Goal: Task Accomplishment & Management: Complete application form

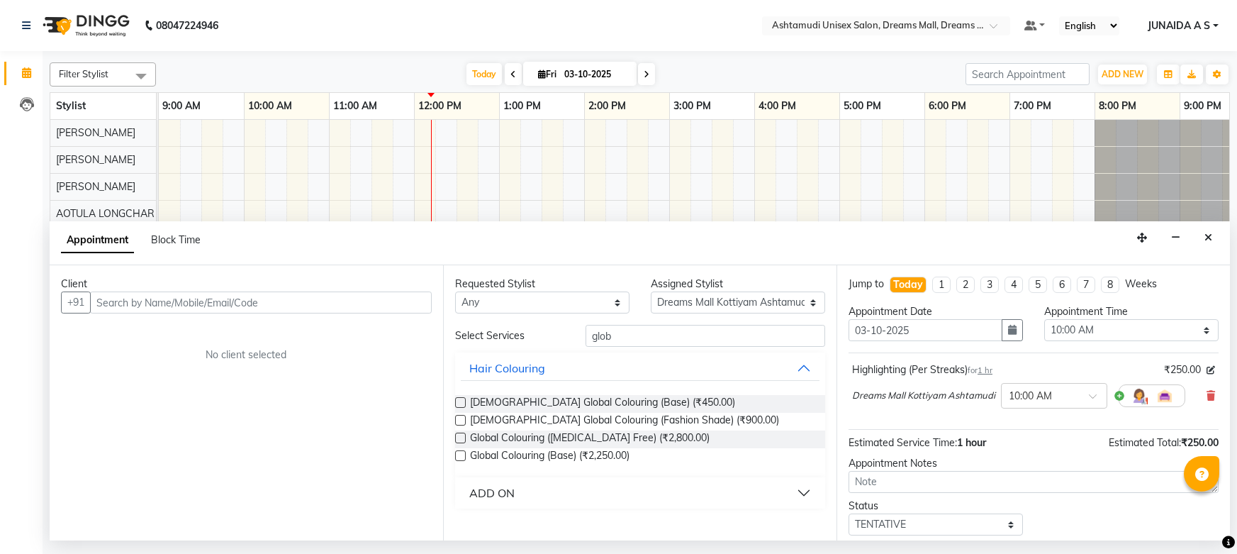
select select "63210"
select select "600"
select select "tentative"
click at [954, 32] on input "text" at bounding box center [872, 27] width 206 height 14
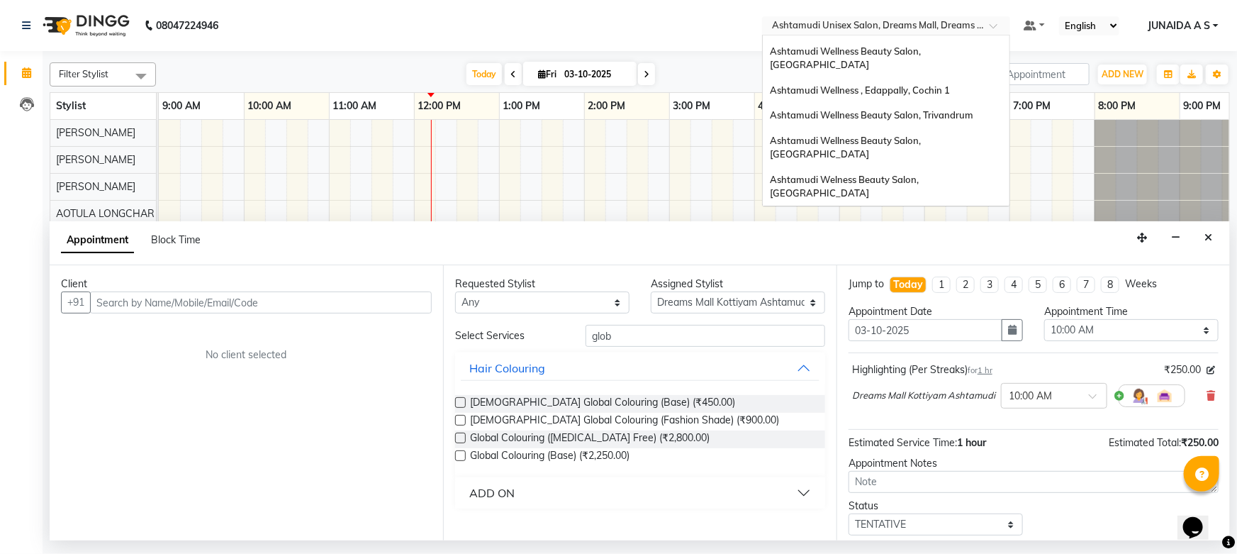
scroll to position [131, 0]
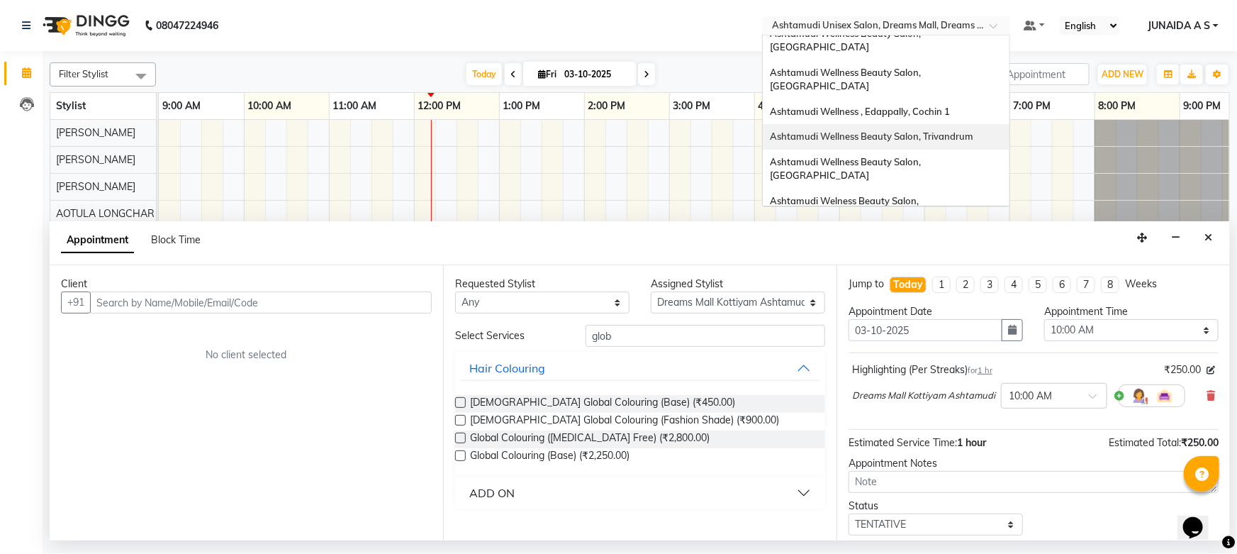
click at [932, 124] on div "Ashtamudi Wellness Beauty Salon, Trivandrum" at bounding box center [886, 137] width 247 height 26
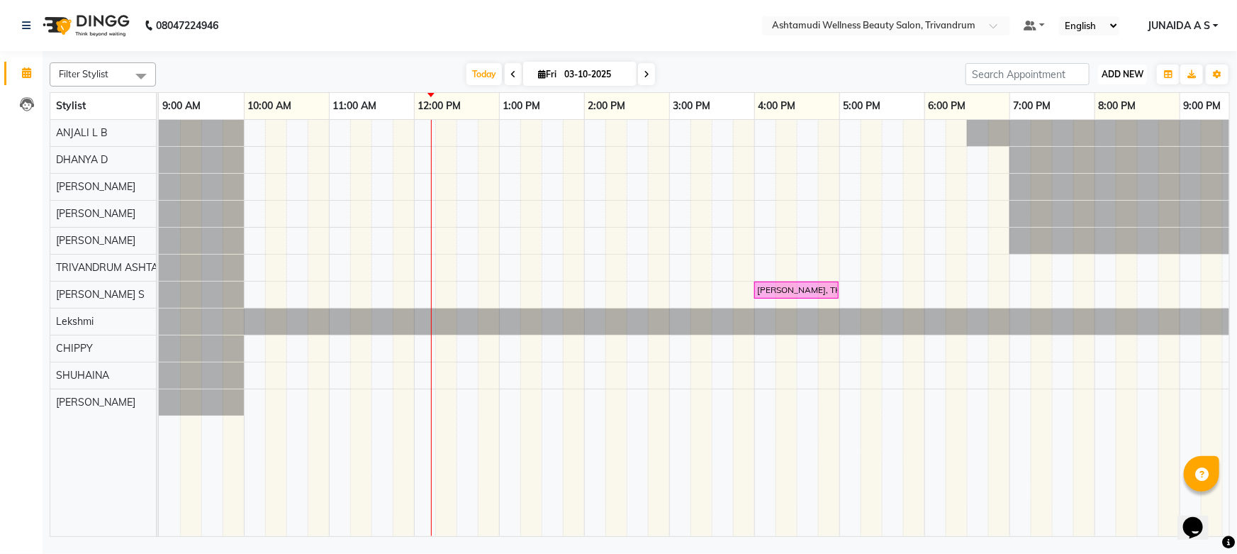
click at [1129, 77] on span "ADD NEW" at bounding box center [1122, 74] width 42 height 11
click at [1116, 96] on button "Add Appointment" at bounding box center [1091, 101] width 112 height 18
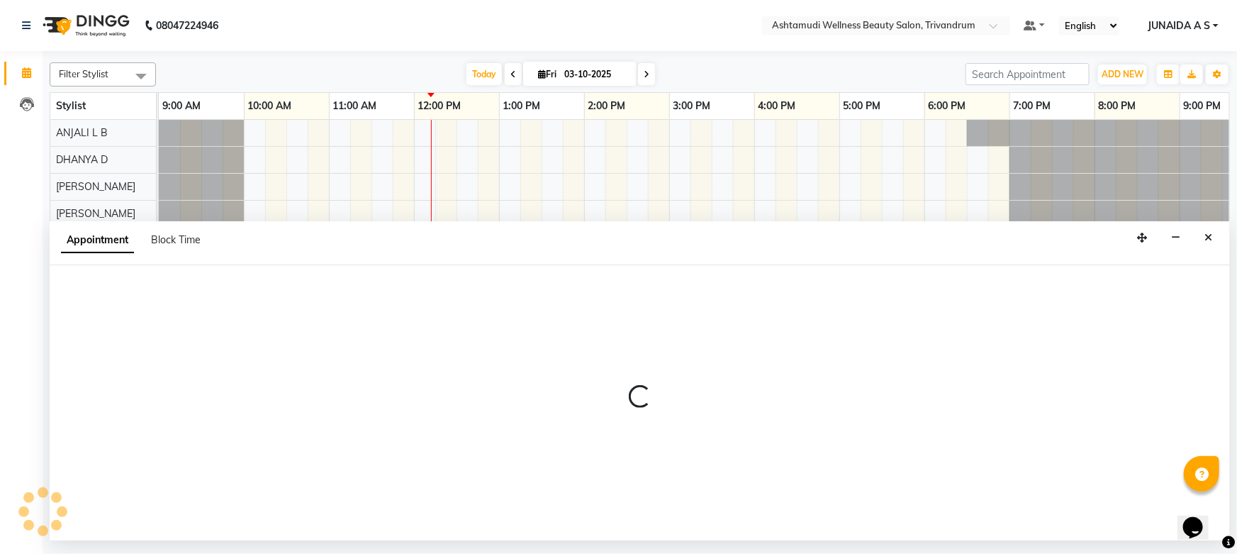
select select "tentative"
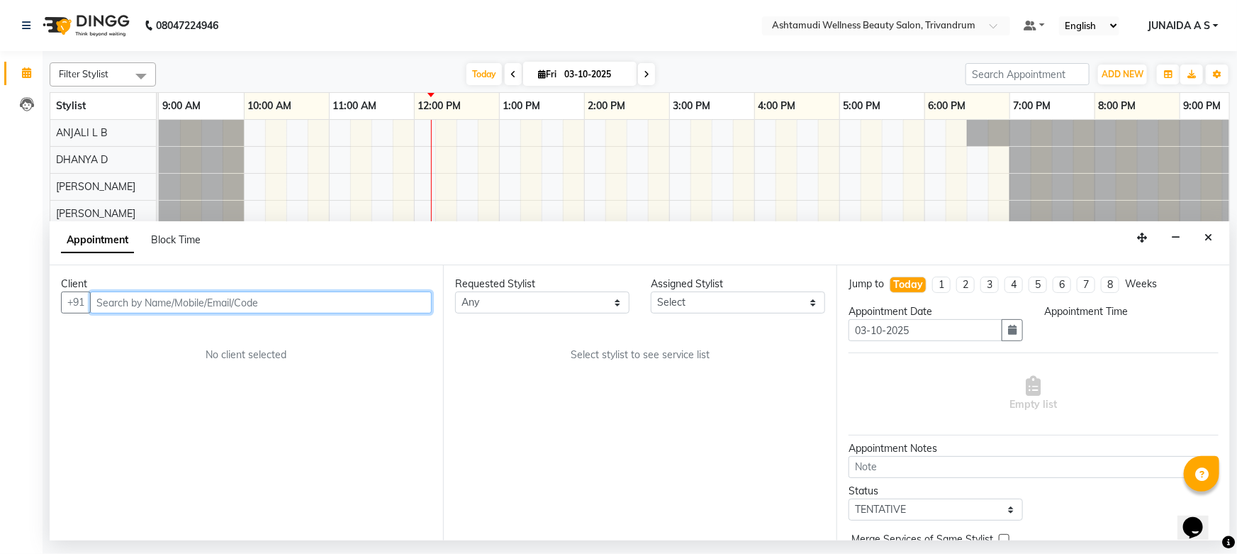
select select "600"
click at [166, 292] on input "text" at bounding box center [261, 302] width 342 height 22
paste input "8921992497"
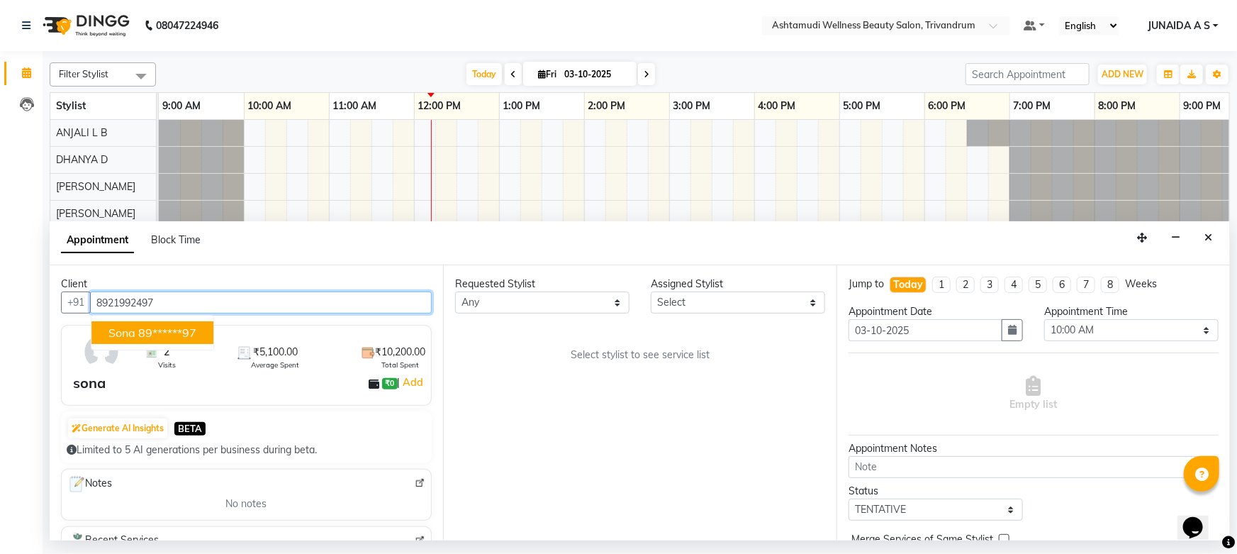
click at [155, 340] on button "sona 89******97" at bounding box center [152, 332] width 122 height 23
type input "89******97"
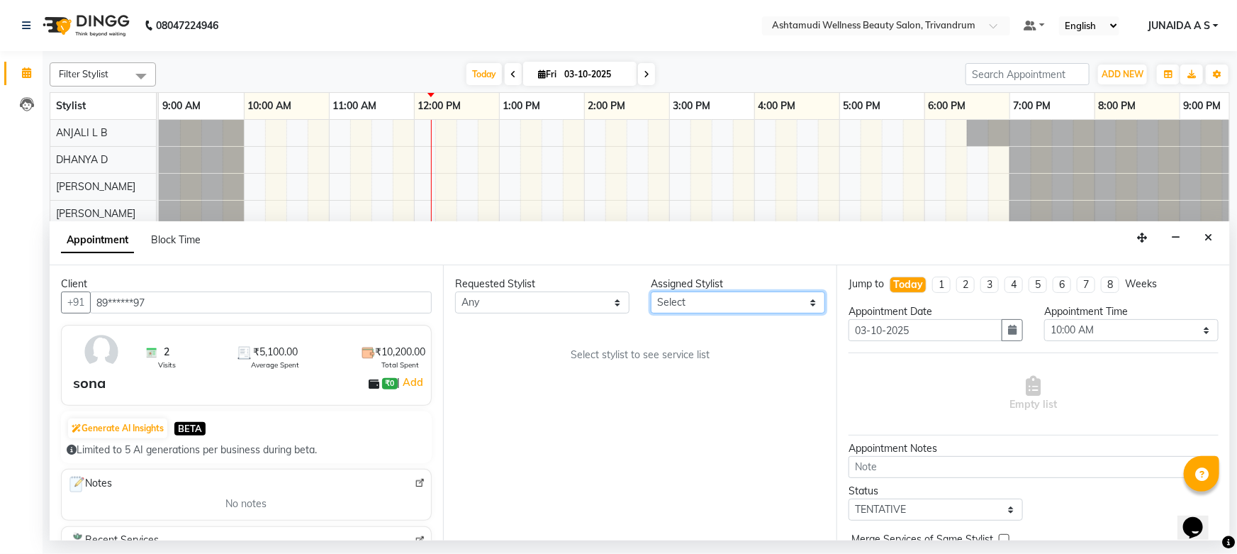
click at [704, 294] on select "Select ANJALI L B CHIPPY DHANYA D KARTHIKA Lekshmi MANJUSHA SARITHA SHUHAINA So…" at bounding box center [738, 302] width 174 height 22
select select "27312"
click at [651, 291] on select "Select ANJALI L B CHIPPY DHANYA D KARTHIKA Lekshmi MANJUSHA SARITHA SHUHAINA So…" at bounding box center [738, 302] width 174 height 22
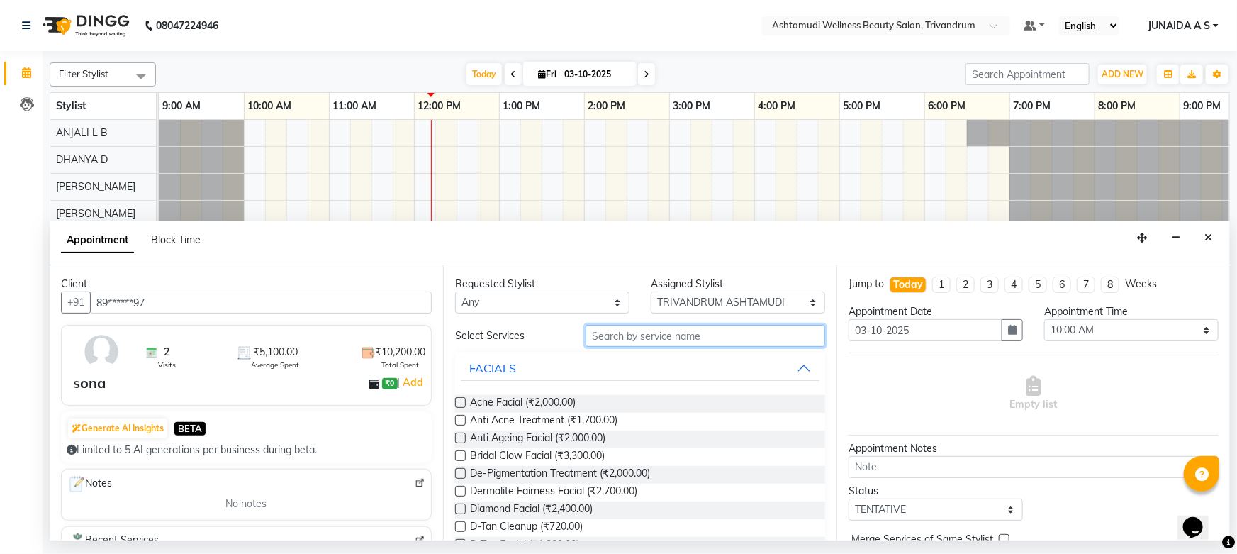
click at [673, 337] on input "text" at bounding box center [705, 336] width 240 height 22
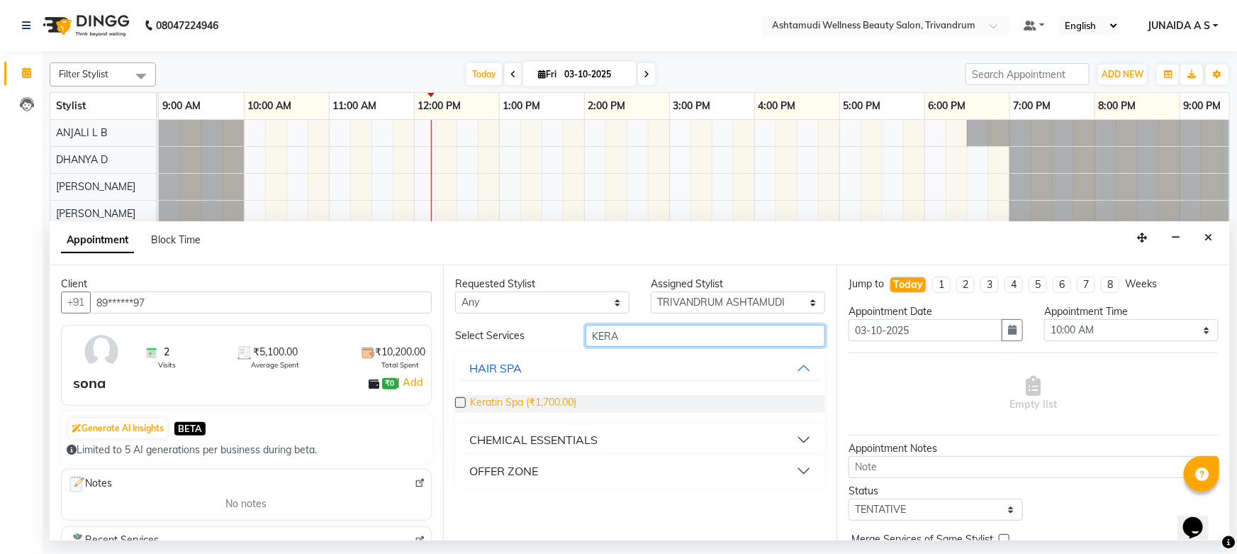
type input "KERA"
click at [546, 398] on span "Keratin Spa (₹1,700.00)" at bounding box center [523, 404] width 106 height 18
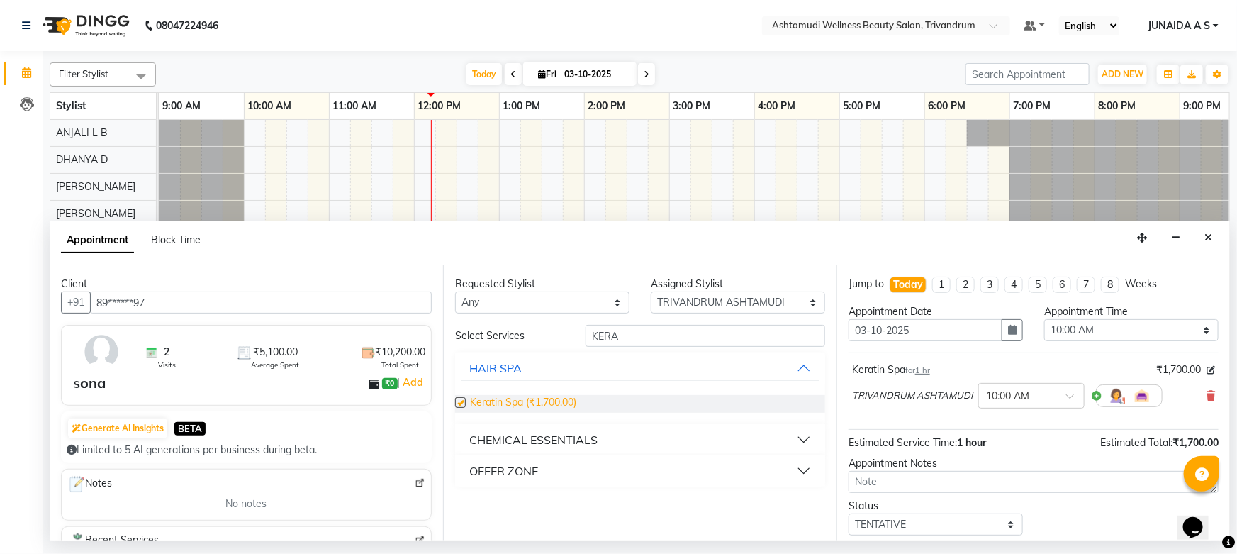
checkbox input "false"
click at [1067, 329] on select "Select 10:00 AM 10:15 AM 10:30 AM 10:45 AM 11:00 AM 11:15 AM 11:30 AM 11:45 AM …" at bounding box center [1131, 330] width 174 height 22
select select "1020"
click at [1044, 319] on select "Select 10:00 AM 10:15 AM 10:30 AM 10:45 AM 11:00 AM 11:15 AM 11:30 AM 11:45 AM …" at bounding box center [1131, 330] width 174 height 22
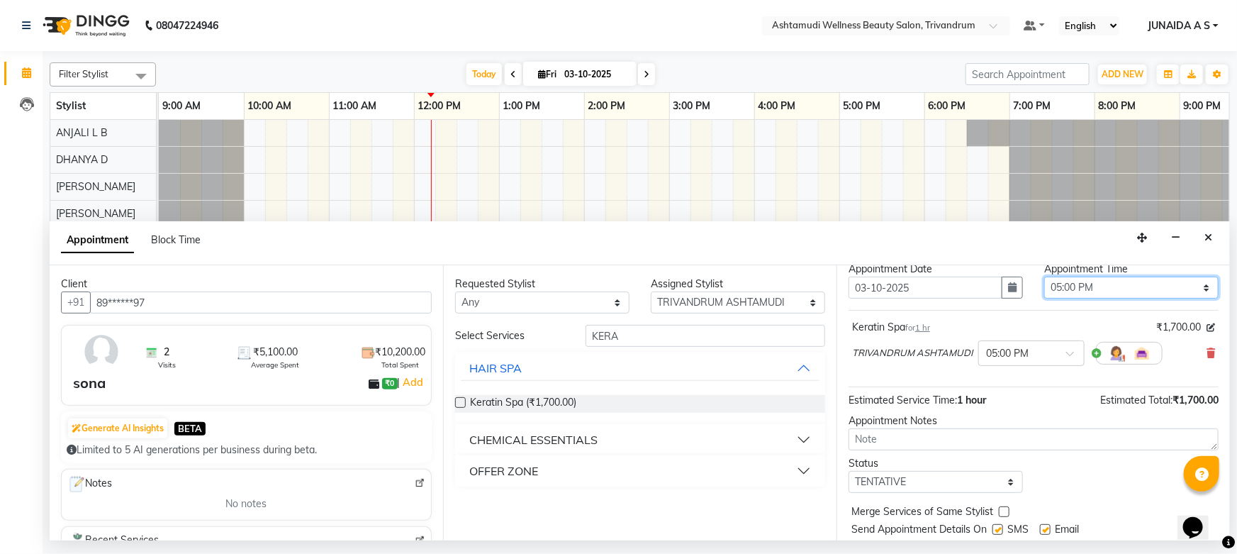
scroll to position [84, 0]
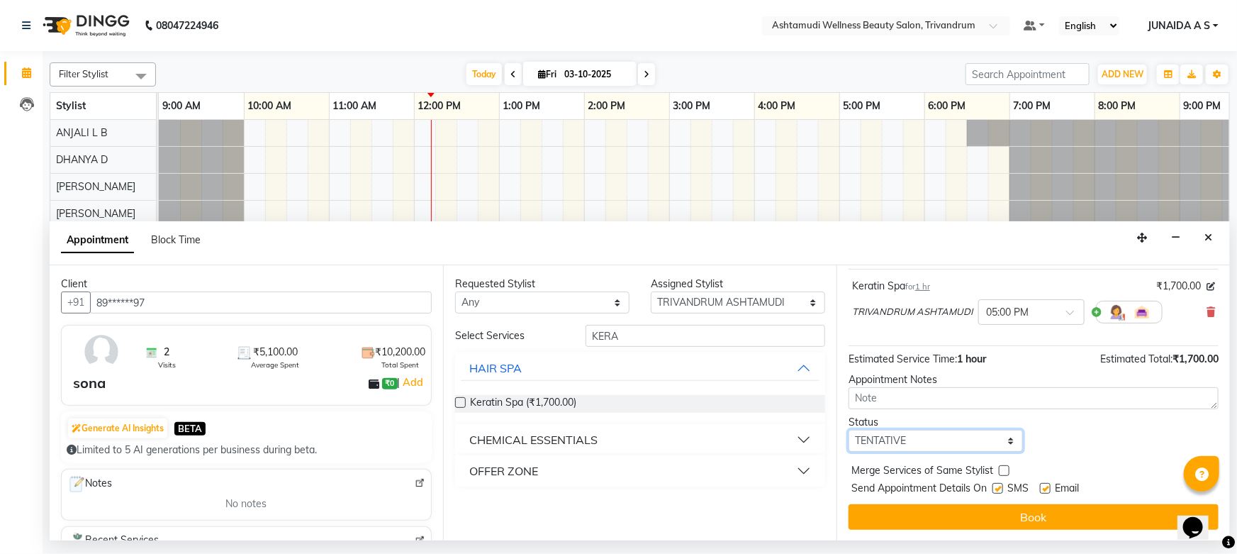
click at [895, 434] on select "Select TENTATIVE CONFIRM CHECK-IN UPCOMING" at bounding box center [935, 441] width 174 height 22
select select "confirm booking"
click at [848, 430] on select "Select TENTATIVE CONFIRM CHECK-IN UPCOMING" at bounding box center [935, 441] width 174 height 22
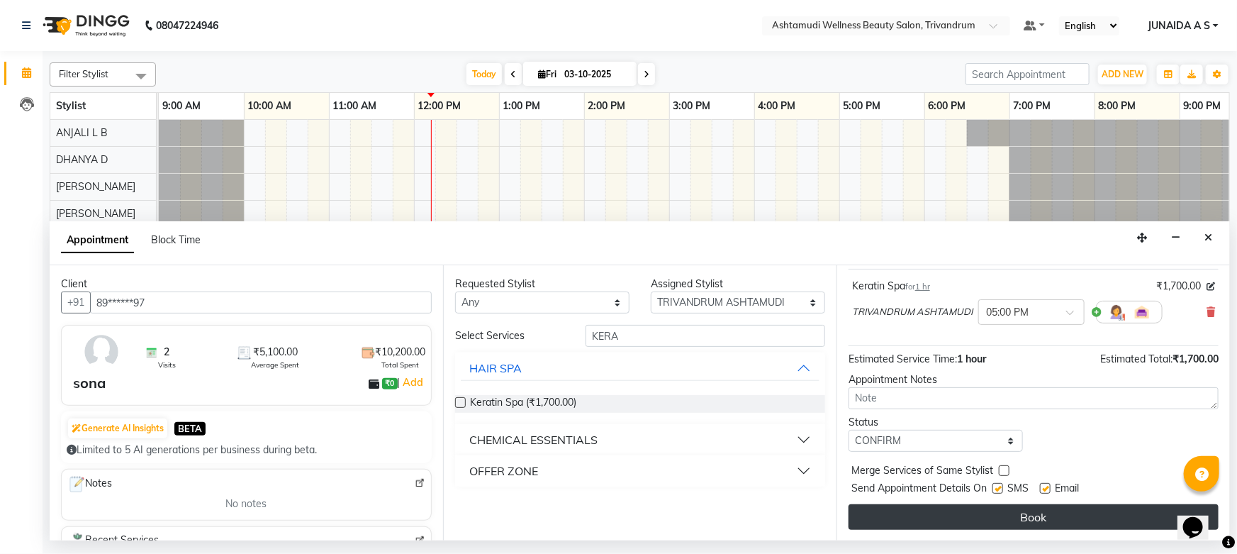
click at [907, 510] on button "Book" at bounding box center [1033, 517] width 370 height 26
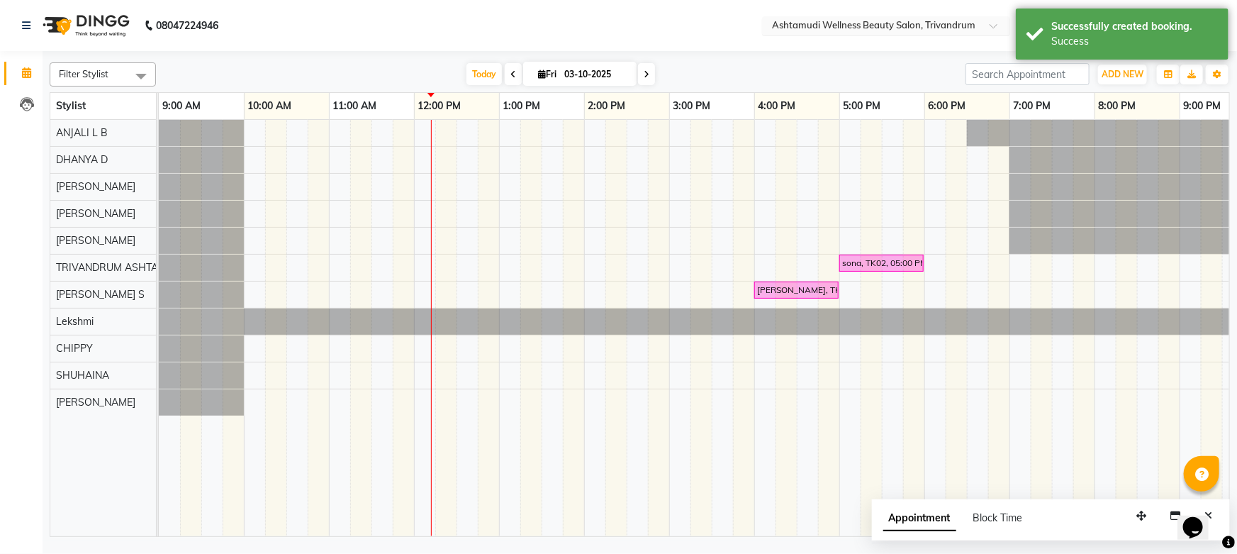
click at [946, 23] on input "text" at bounding box center [872, 27] width 206 height 14
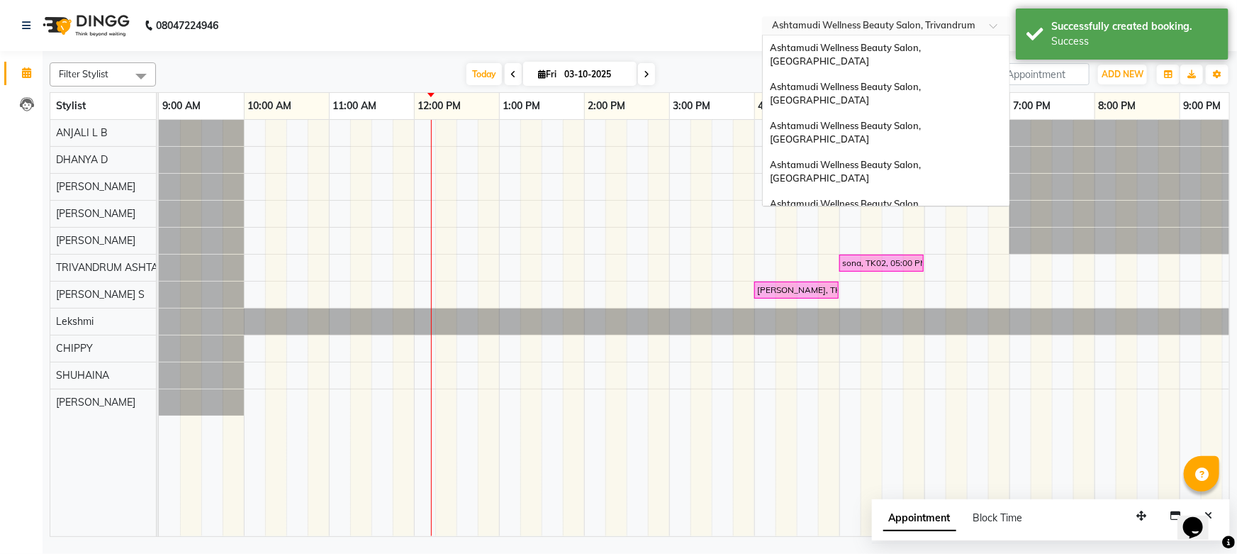
scroll to position [150, 0]
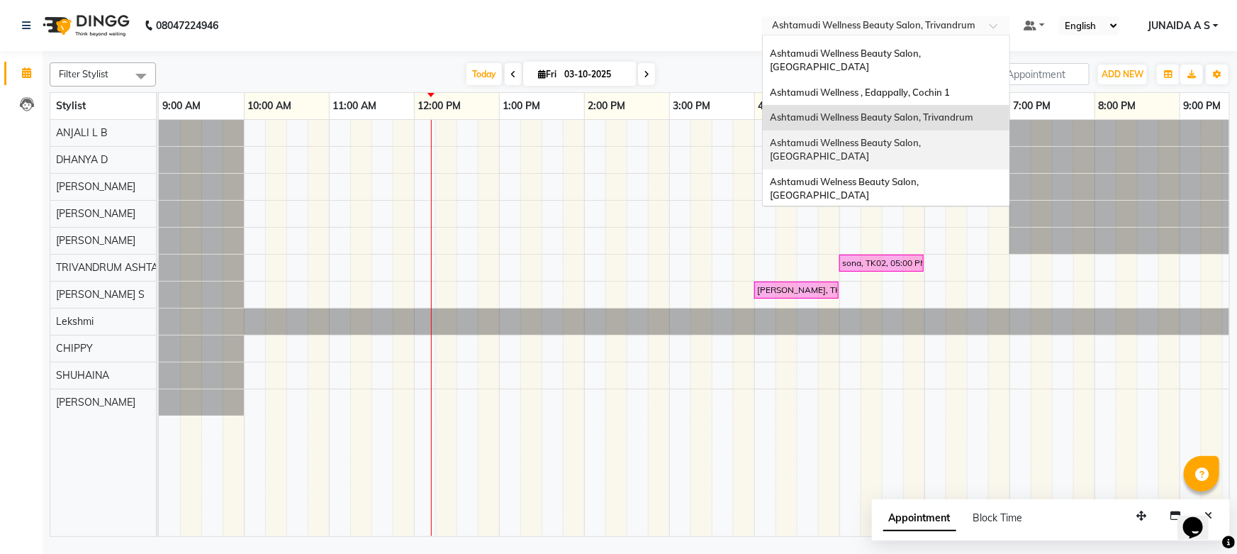
click at [923, 137] on span "Ashtamudi Wellness Beauty Salon, [GEOGRAPHIC_DATA]" at bounding box center [846, 150] width 153 height 26
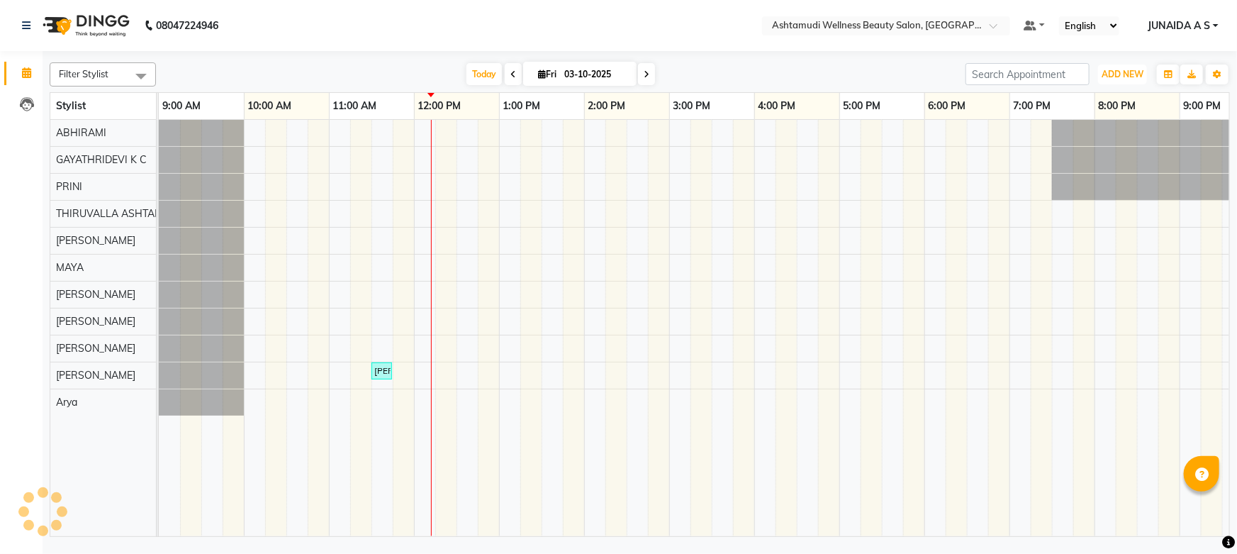
click at [1123, 69] on span "ADD NEW" at bounding box center [1122, 74] width 42 height 11
click at [1111, 97] on button "Add Appointment" at bounding box center [1091, 101] width 112 height 18
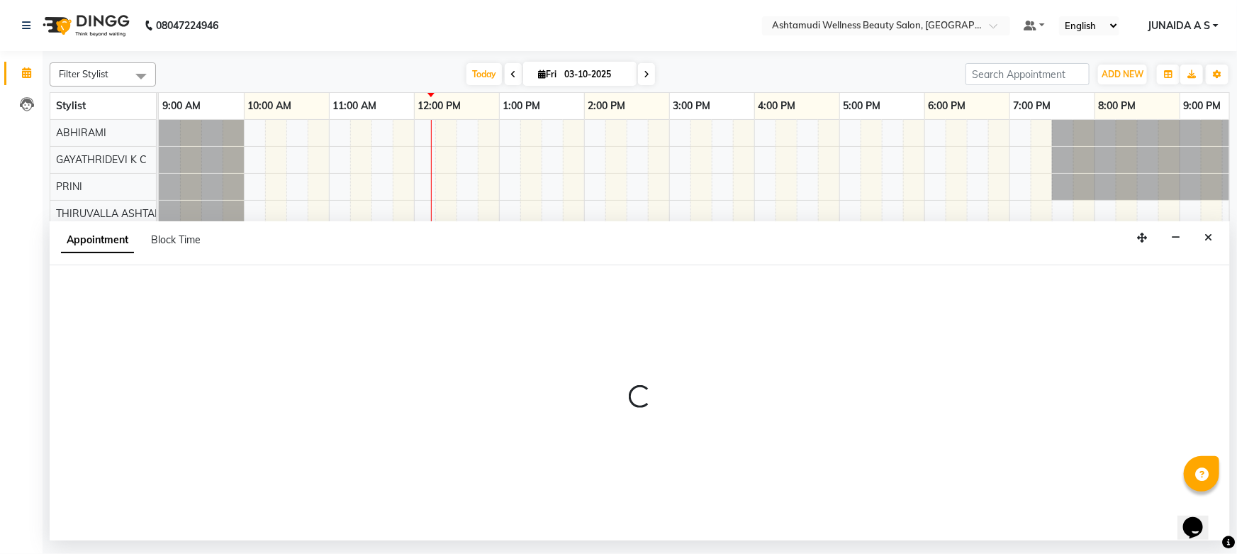
select select "600"
select select "tentative"
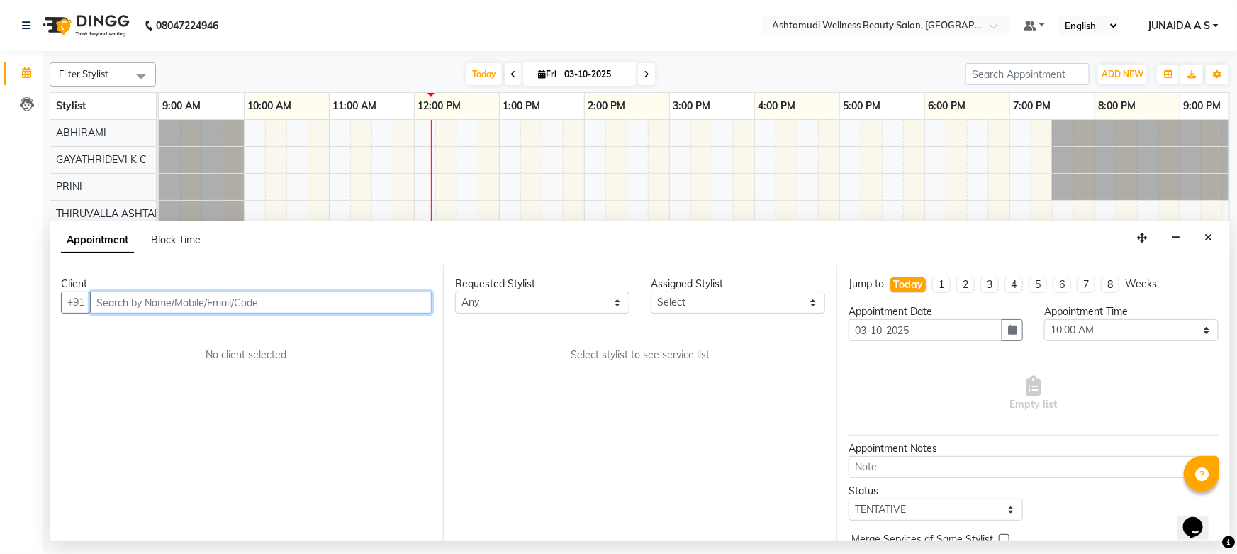
click at [320, 305] on input "text" at bounding box center [261, 302] width 342 height 22
paste input "9496444859"
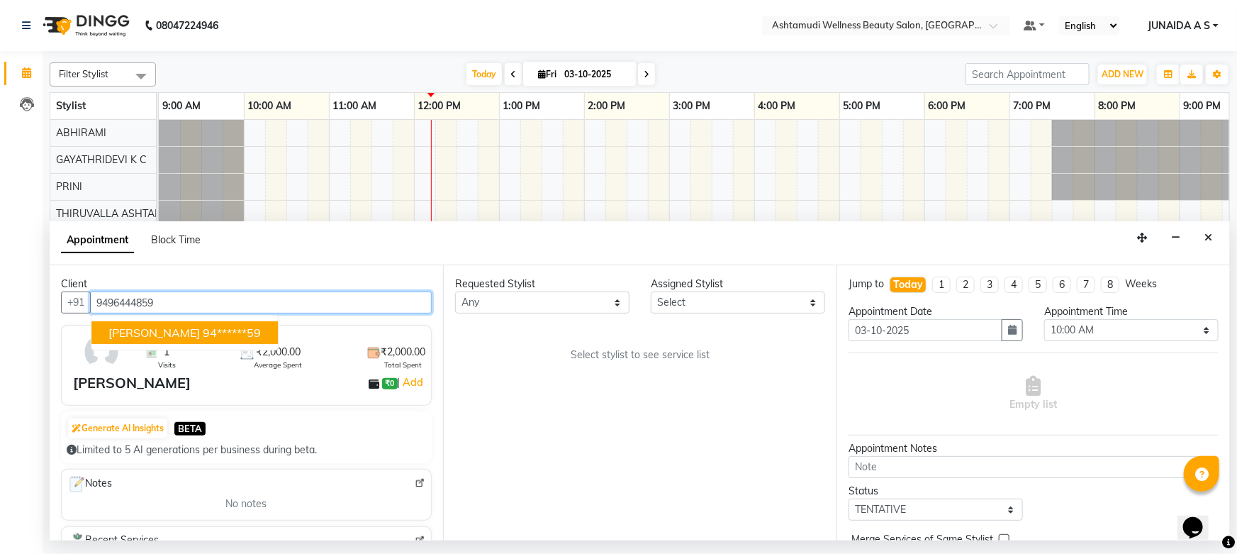
click at [203, 325] on ngb-highlight "94******59" at bounding box center [232, 332] width 58 height 14
type input "94******59"
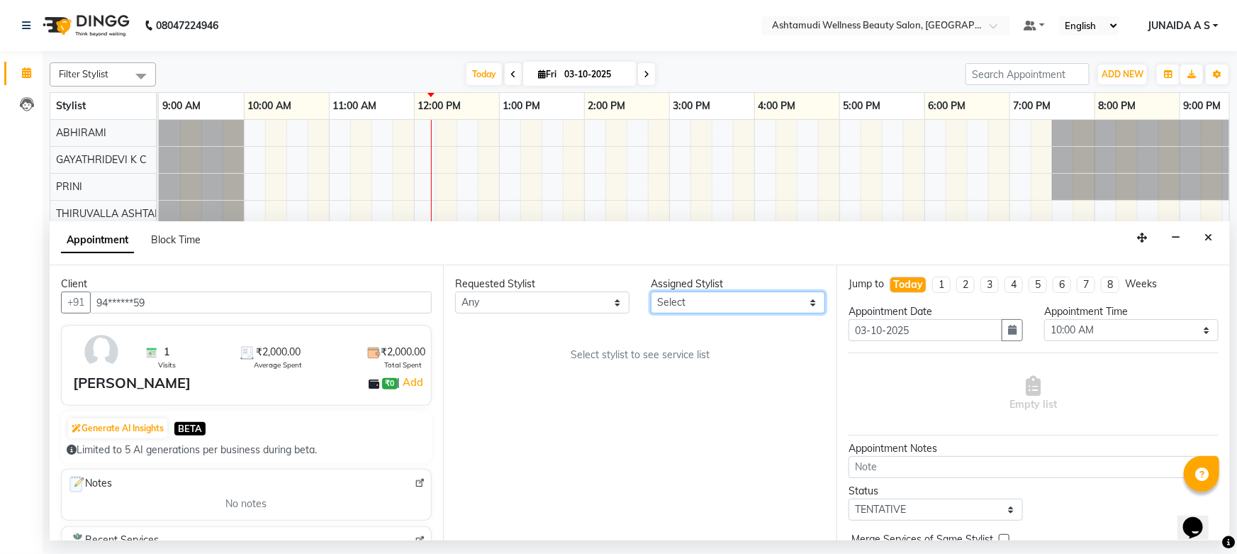
click at [759, 293] on select "Select ABHIRAMI [PERSON_NAME] [PERSON_NAME] [PERSON_NAME] [PERSON_NAME] [PERSON…" at bounding box center [738, 302] width 174 height 22
select select "27311"
click at [651, 291] on select "Select ABHIRAMI [PERSON_NAME] [PERSON_NAME] [PERSON_NAME] [PERSON_NAME] [PERSON…" at bounding box center [738, 302] width 174 height 22
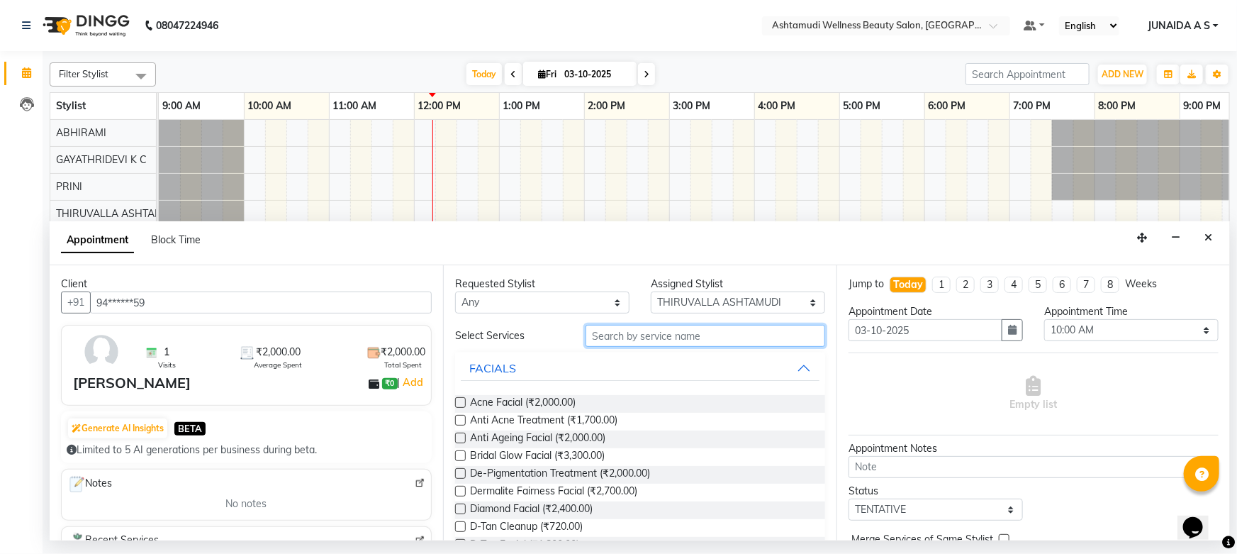
click at [677, 329] on input "text" at bounding box center [705, 336] width 240 height 22
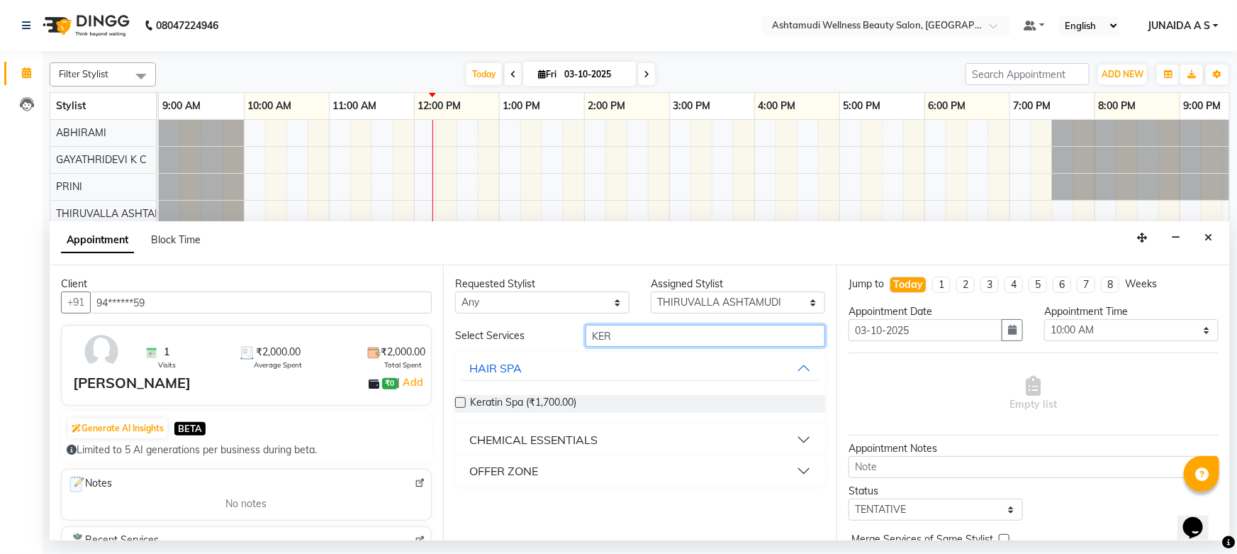
type input "KER"
click at [559, 462] on button "OFFER ZONE" at bounding box center [640, 471] width 359 height 26
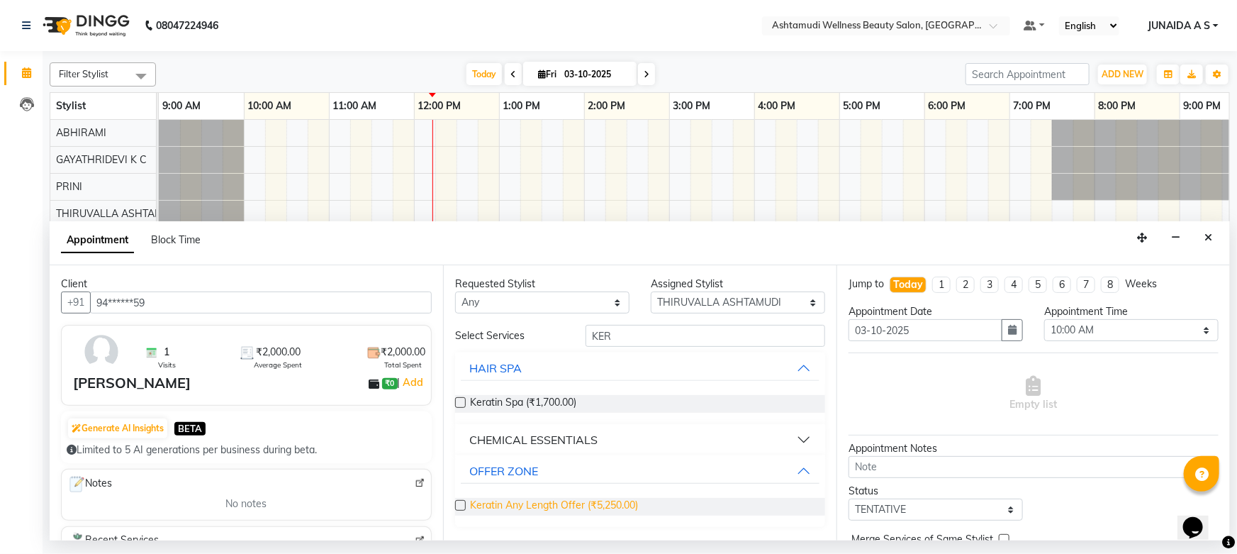
click at [560, 505] on span "Keratin Any Length Offer (₹5,250.00)" at bounding box center [554, 507] width 168 height 18
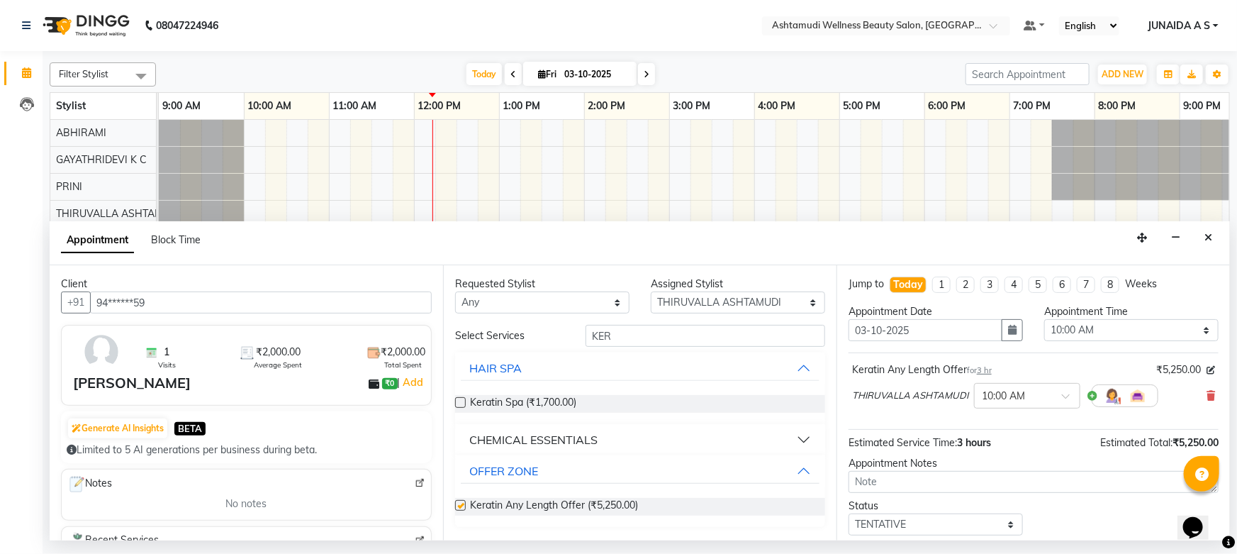
checkbox input "false"
drag, startPoint x: 1059, startPoint y: 332, endPoint x: 1060, endPoint y: 323, distance: 9.2
click at [1059, 332] on select "Select 10:00 AM 10:15 AM 10:30 AM 10:45 AM 11:00 AM 11:15 AM 11:30 AM 11:45 AM …" at bounding box center [1131, 330] width 174 height 22
click at [1002, 328] on button "button" at bounding box center [1012, 330] width 21 height 22
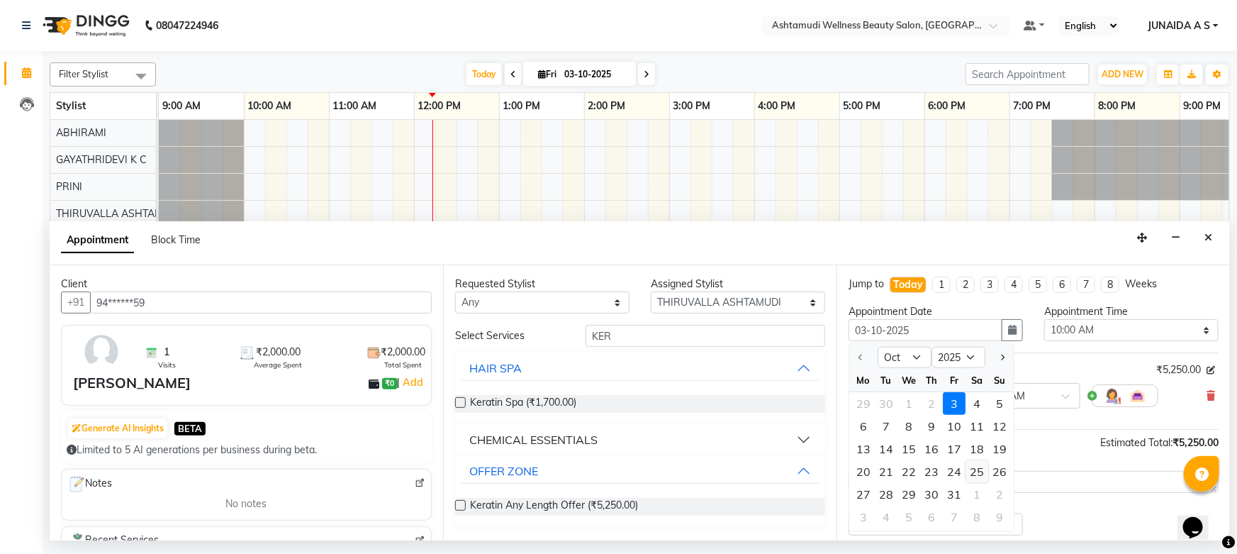
click at [972, 473] on div "25" at bounding box center [976, 471] width 23 height 23
type input "[DATE]"
select select "600"
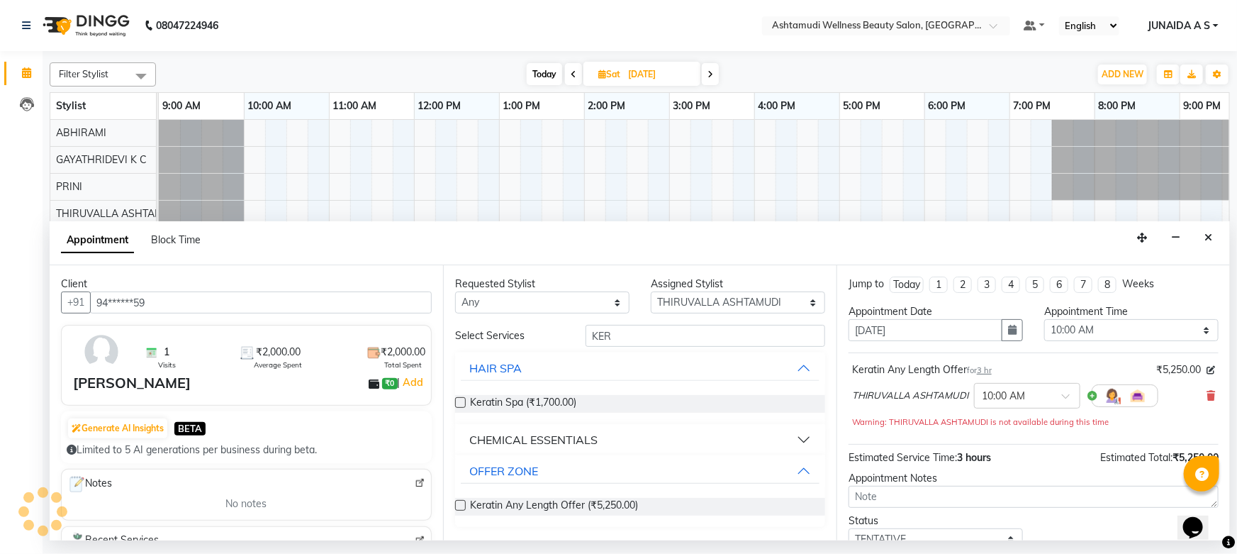
scroll to position [0, 120]
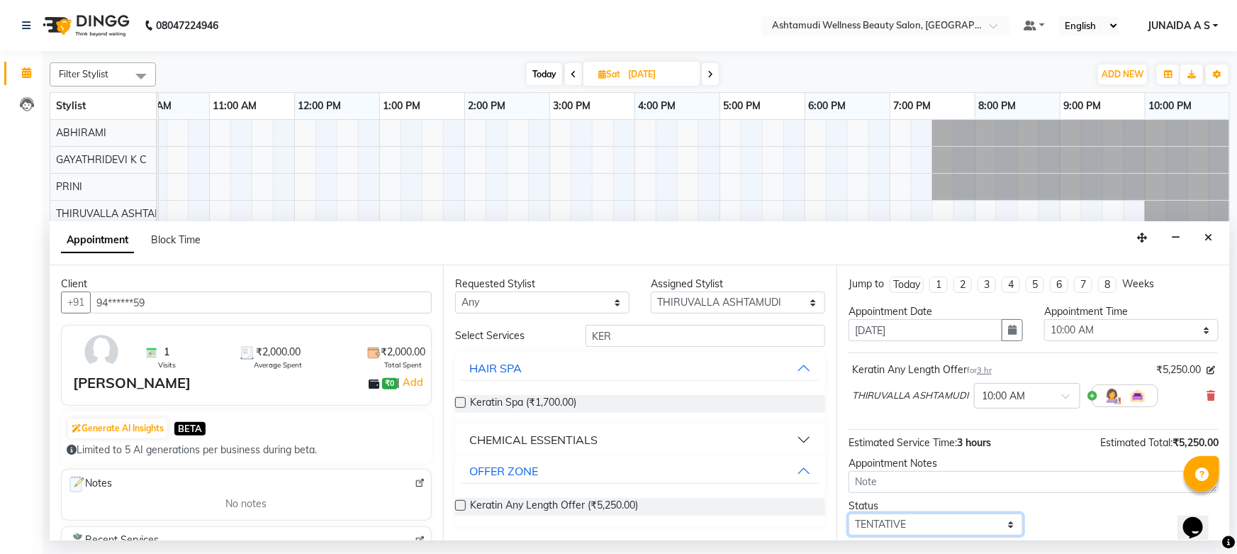
click at [891, 518] on select "Select TENTATIVE CONFIRM UPCOMING" at bounding box center [935, 524] width 174 height 22
select select "confirm booking"
click at [848, 513] on select "Select TENTATIVE CONFIRM UPCOMING" at bounding box center [935, 524] width 174 height 22
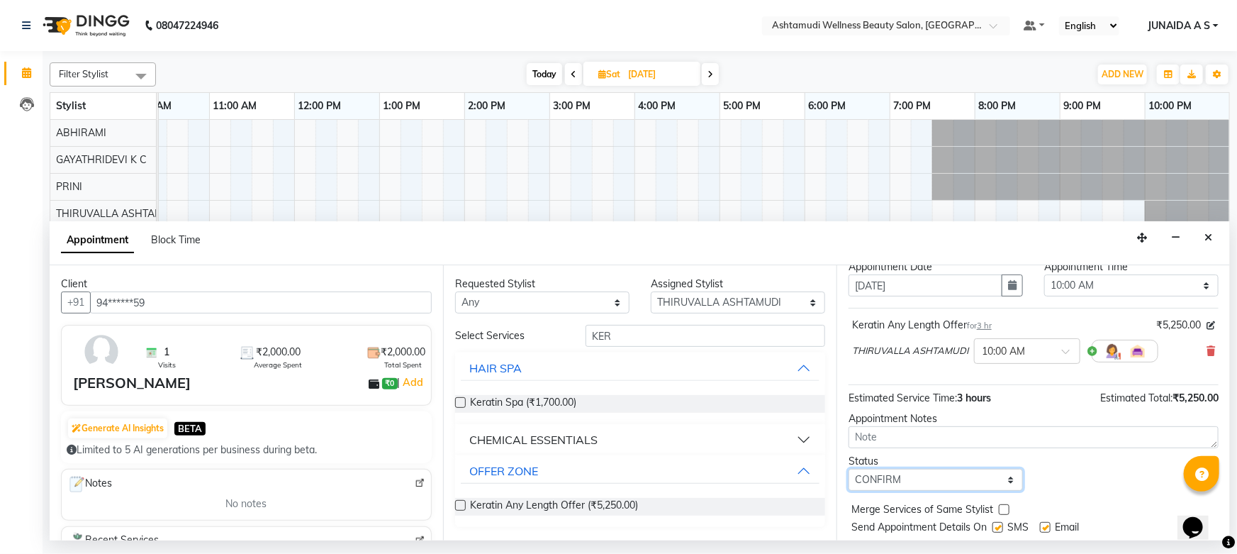
scroll to position [84, 0]
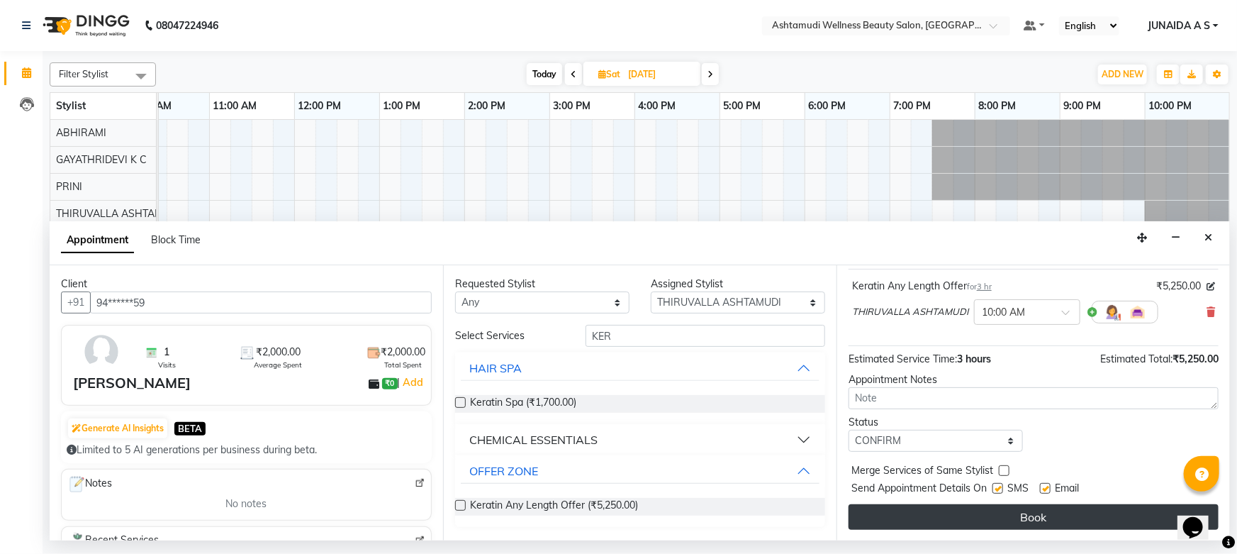
click at [948, 523] on button "Book" at bounding box center [1033, 517] width 370 height 26
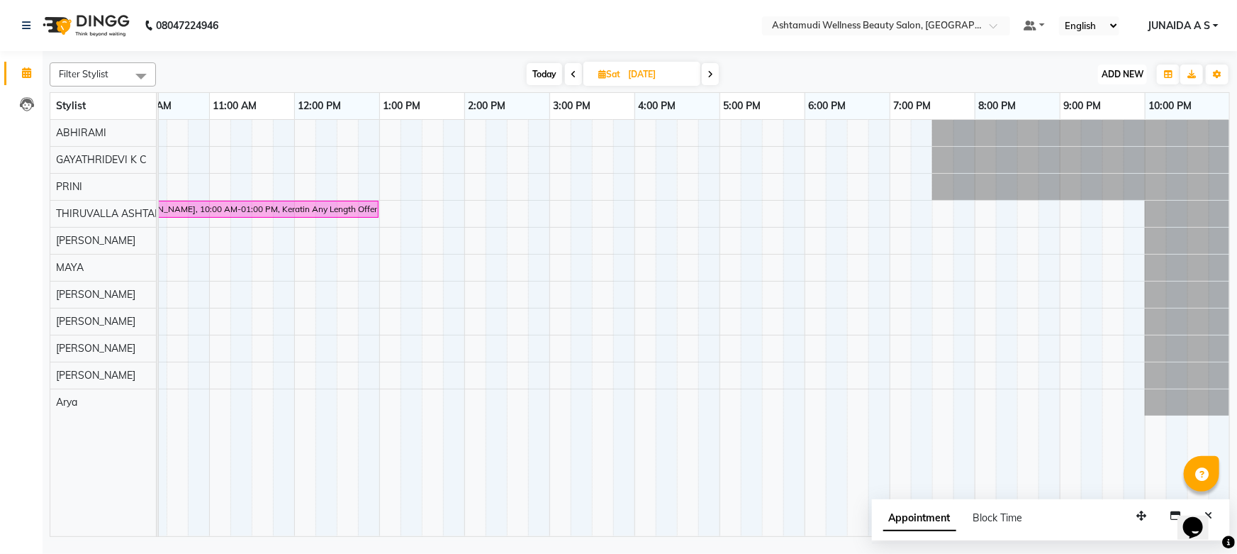
click at [1110, 72] on span "ADD NEW" at bounding box center [1122, 74] width 42 height 11
drag, startPoint x: 1093, startPoint y: 95, endPoint x: 1063, endPoint y: 116, distance: 36.6
click at [1091, 97] on button "Add Appointment" at bounding box center [1091, 101] width 112 height 18
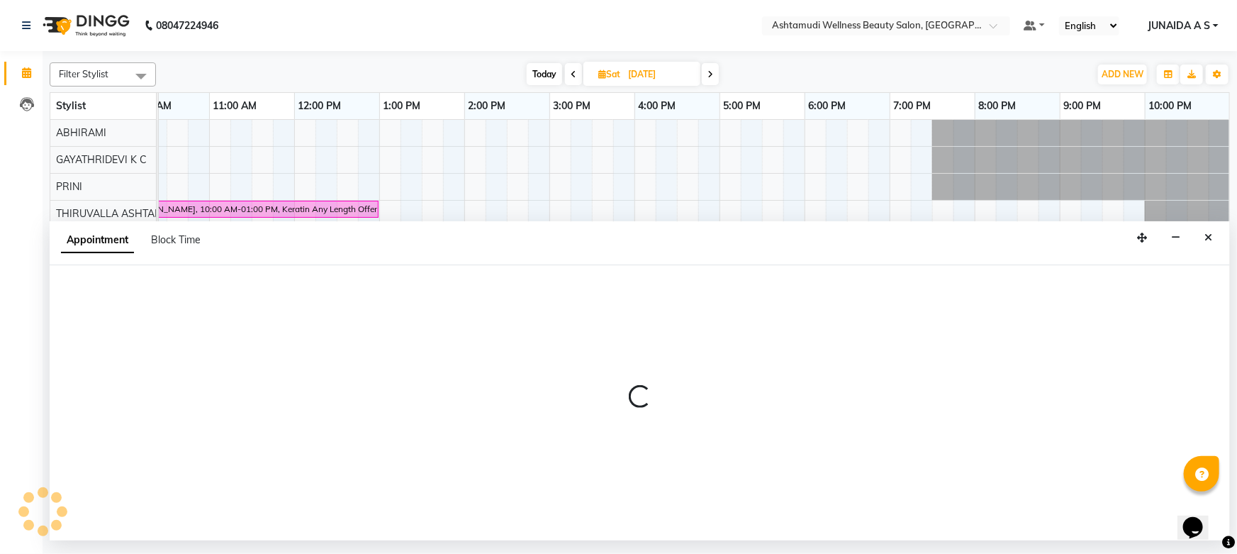
select select "600"
select select "tentative"
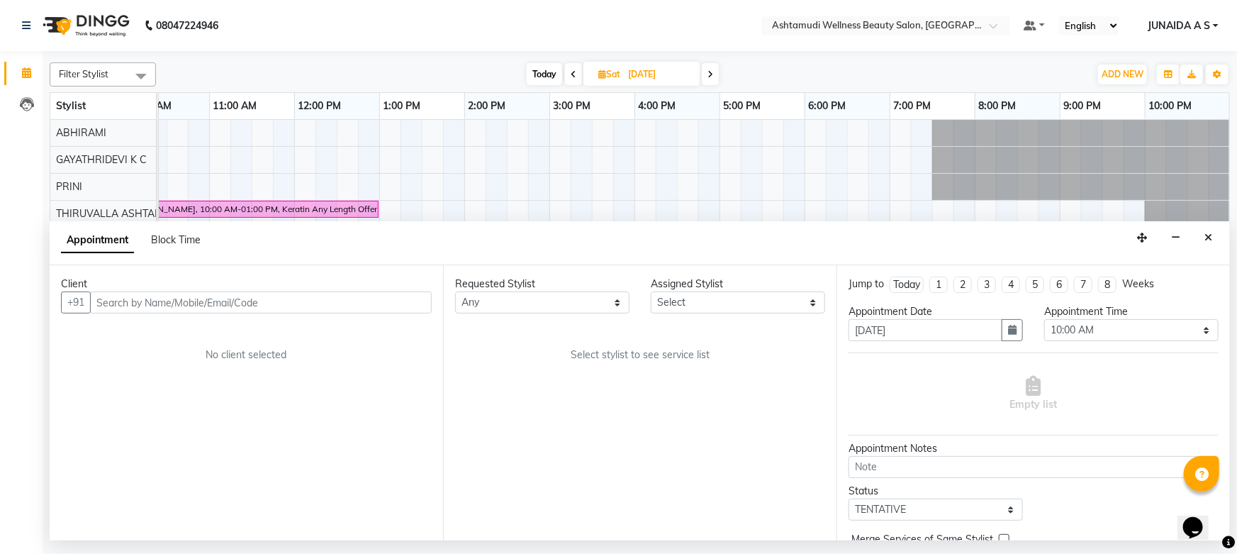
click at [171, 298] on input "text" at bounding box center [261, 302] width 342 height 22
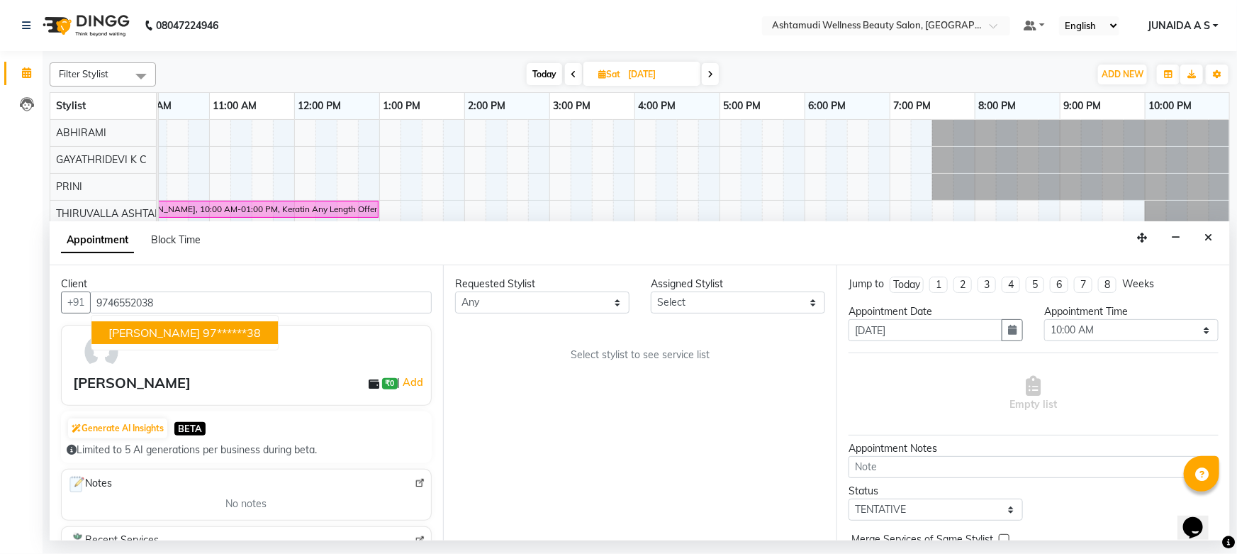
type input "9746552038"
drag, startPoint x: 242, startPoint y: 308, endPoint x: 0, endPoint y: 318, distance: 241.9
click at [0, 318] on app-home "08047224946 Select Location × Ashtamudi Wellness Beauty Salon, Thiruvalla Defau…" at bounding box center [618, 270] width 1237 height 540
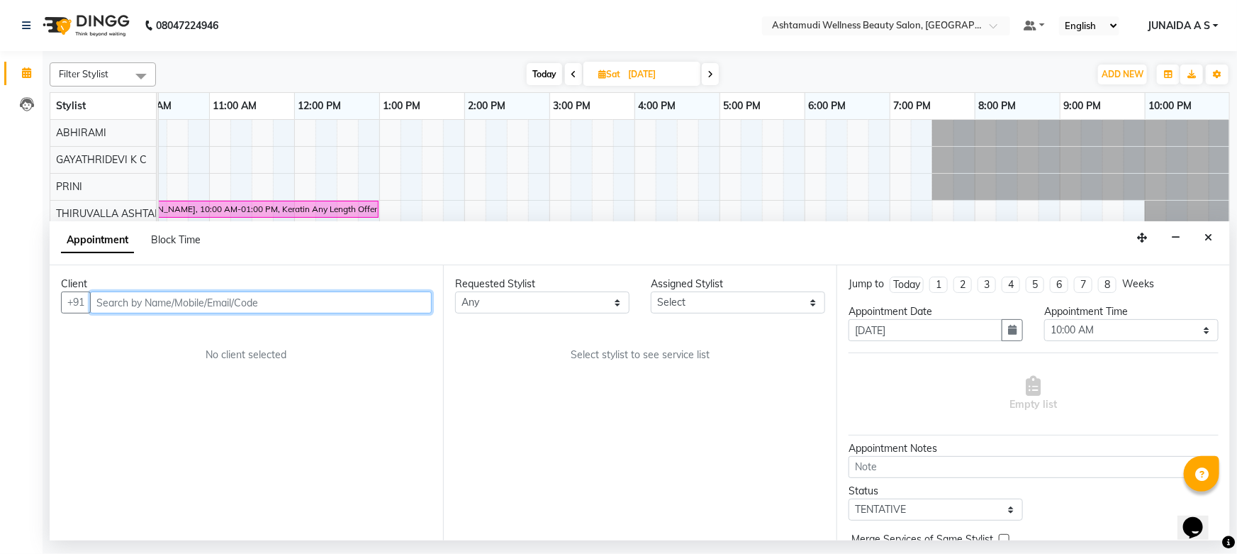
paste input "7025894337"
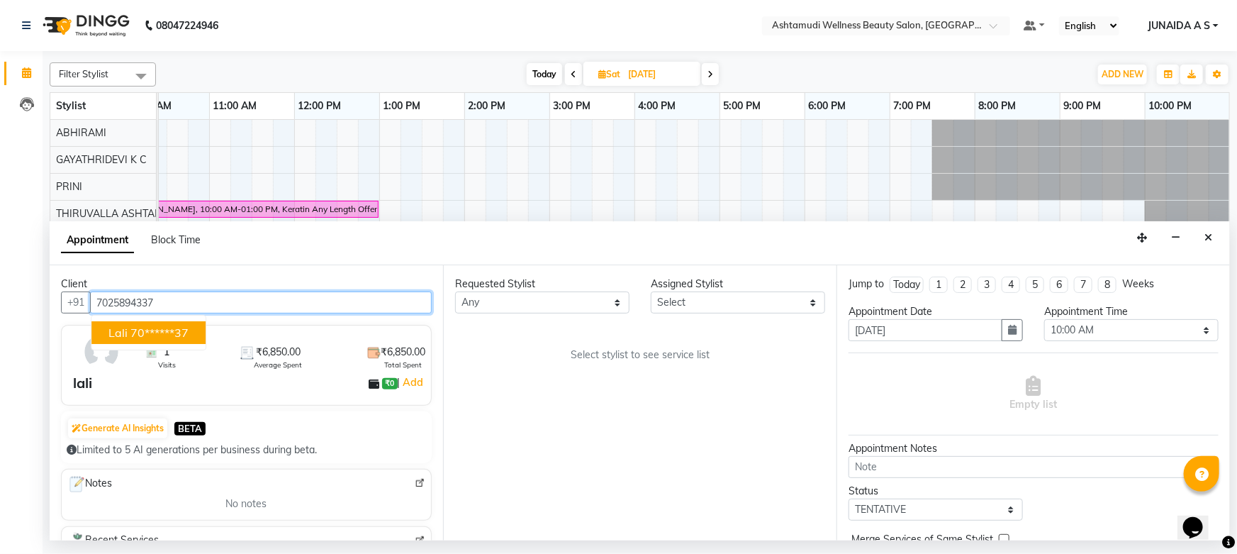
type input "7025894337"
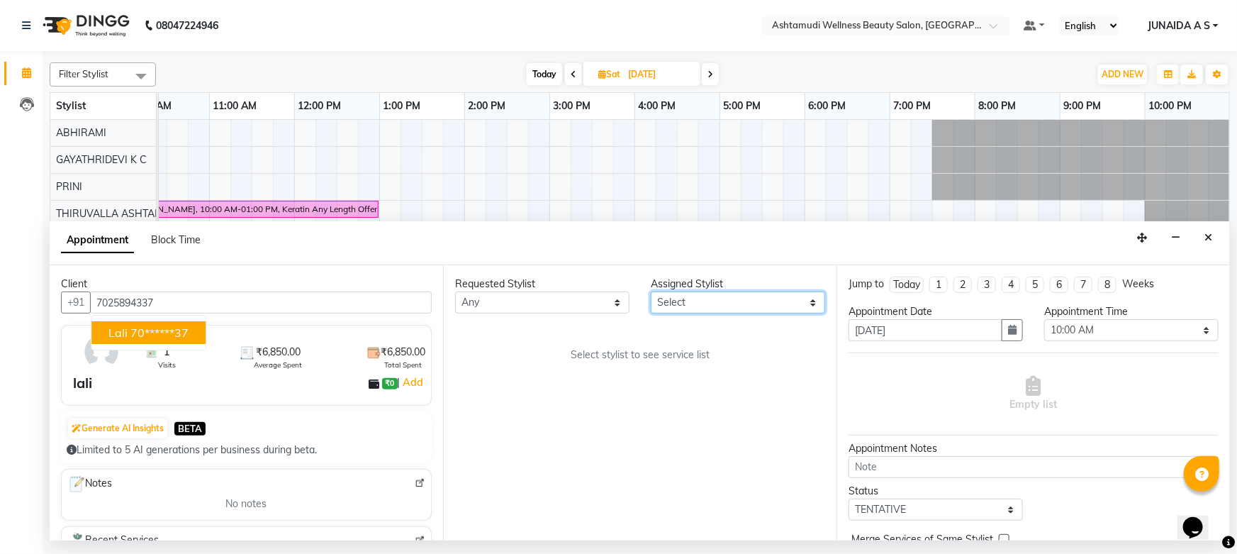
click at [670, 301] on select "Select ABHIRAMI [PERSON_NAME] [PERSON_NAME] [PERSON_NAME] [PERSON_NAME] [PERSON…" at bounding box center [738, 302] width 174 height 22
select select "27311"
click at [651, 291] on select "Select ABHIRAMI [PERSON_NAME] [PERSON_NAME] [PERSON_NAME] [PERSON_NAME] [PERSON…" at bounding box center [738, 302] width 174 height 22
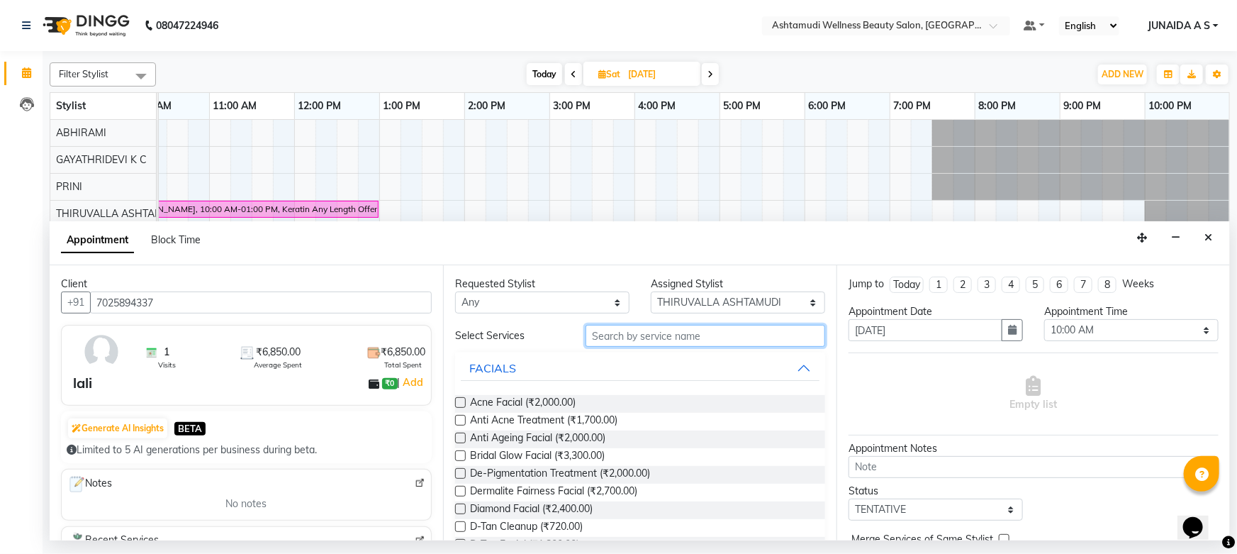
click at [636, 332] on input "text" at bounding box center [705, 336] width 240 height 22
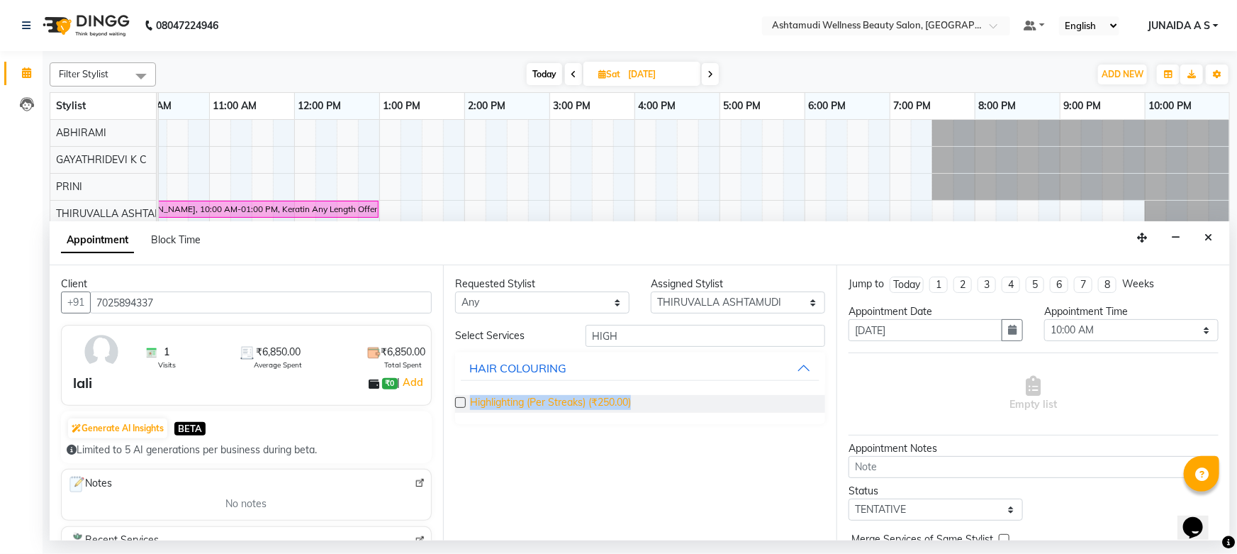
drag, startPoint x: 656, startPoint y: 400, endPoint x: 473, endPoint y: 410, distance: 183.8
click at [473, 410] on div "Highlighting (Per Streaks) (₹250.00)" at bounding box center [640, 404] width 370 height 18
copy span "Highlighting (Per Streaks) (₹250.00)"
drag, startPoint x: 617, startPoint y: 340, endPoint x: 600, endPoint y: 340, distance: 17.7
click at [600, 340] on input "HIGH" at bounding box center [705, 336] width 240 height 22
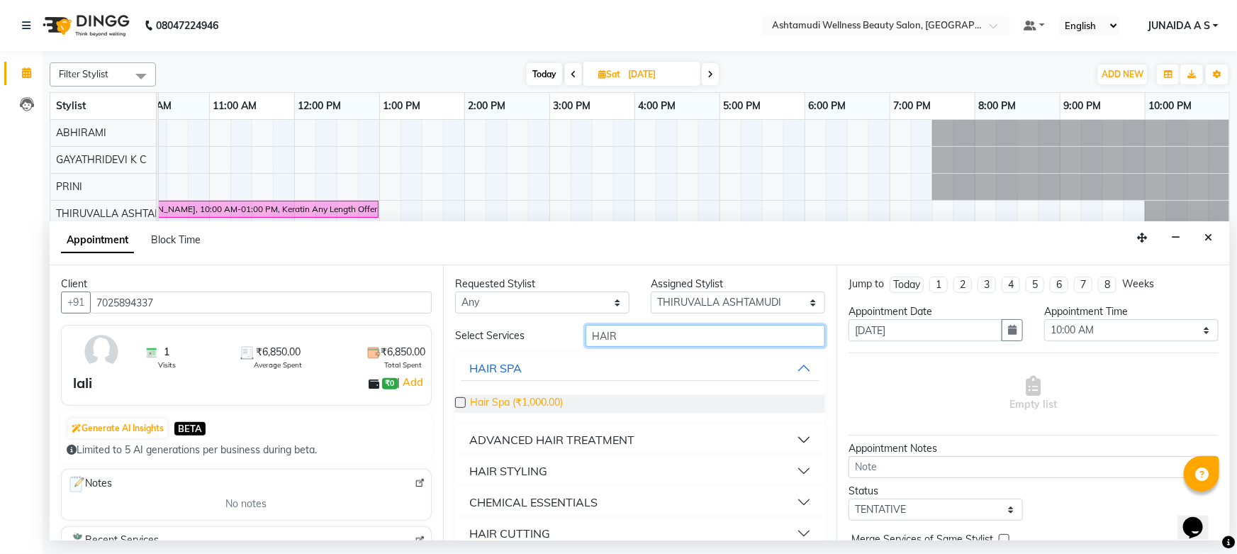
type input "HAIR"
drag, startPoint x: 545, startPoint y: 412, endPoint x: 470, endPoint y: 415, distance: 75.2
click at [470, 415] on div "Hair Spa (₹1,000.00)" at bounding box center [640, 403] width 370 height 40
copy span "Hair Spa (₹1,000.00)"
